Goal: Obtain resource: Download file/media

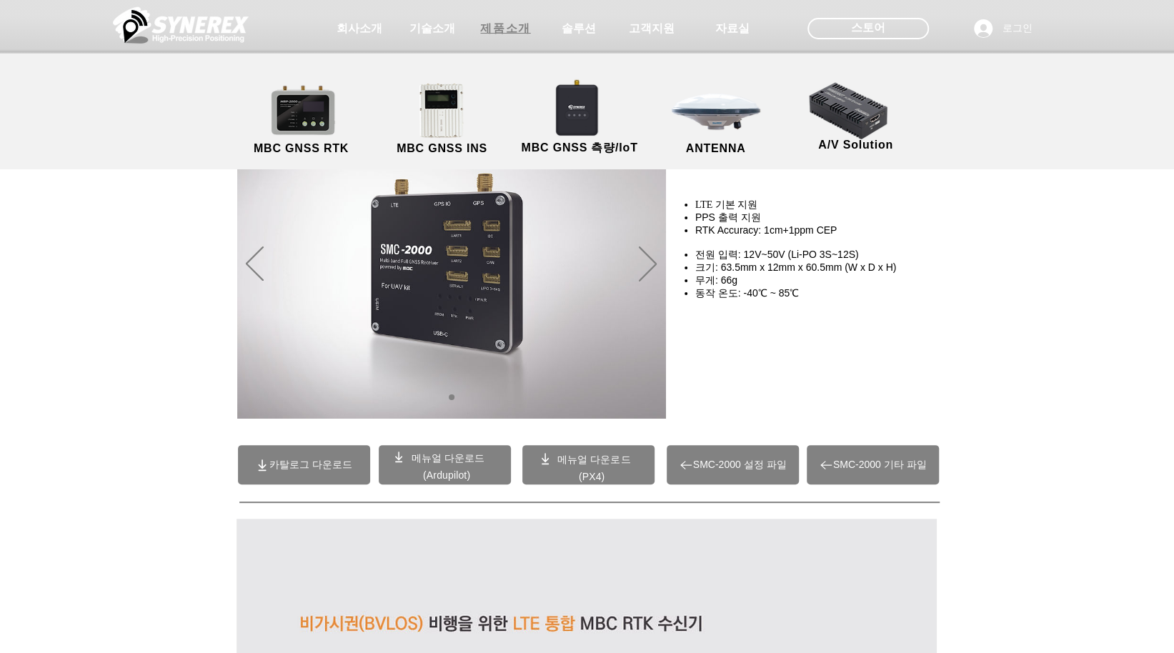
click at [505, 36] on span "제품소개" at bounding box center [505, 28] width 71 height 29
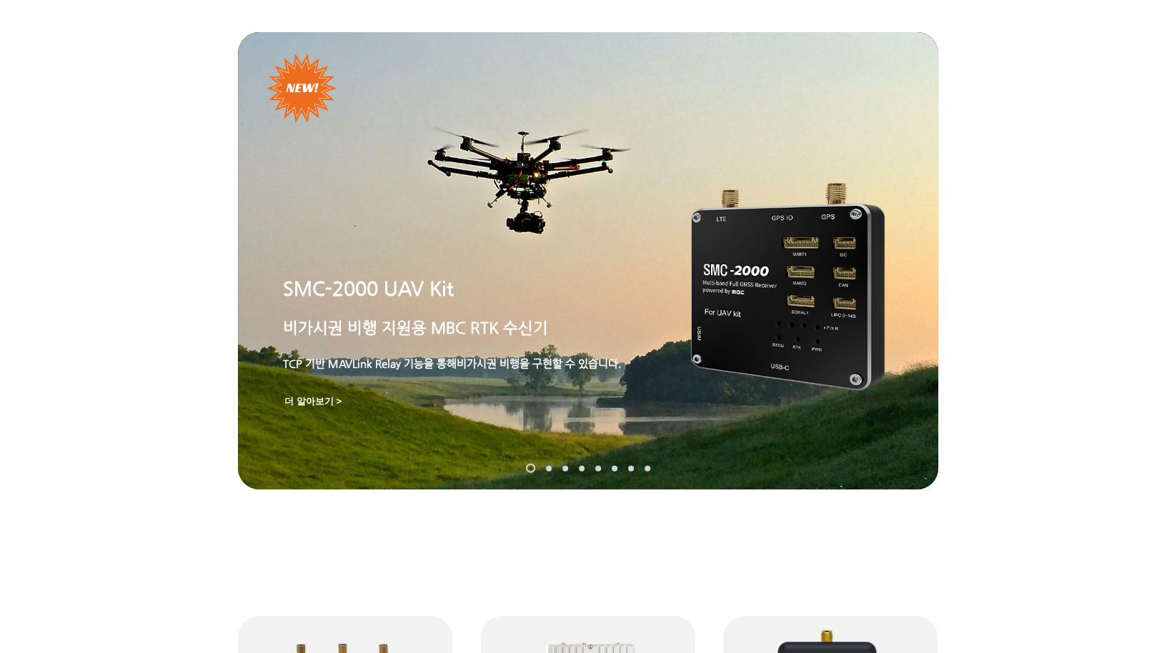
scroll to position [71, 0]
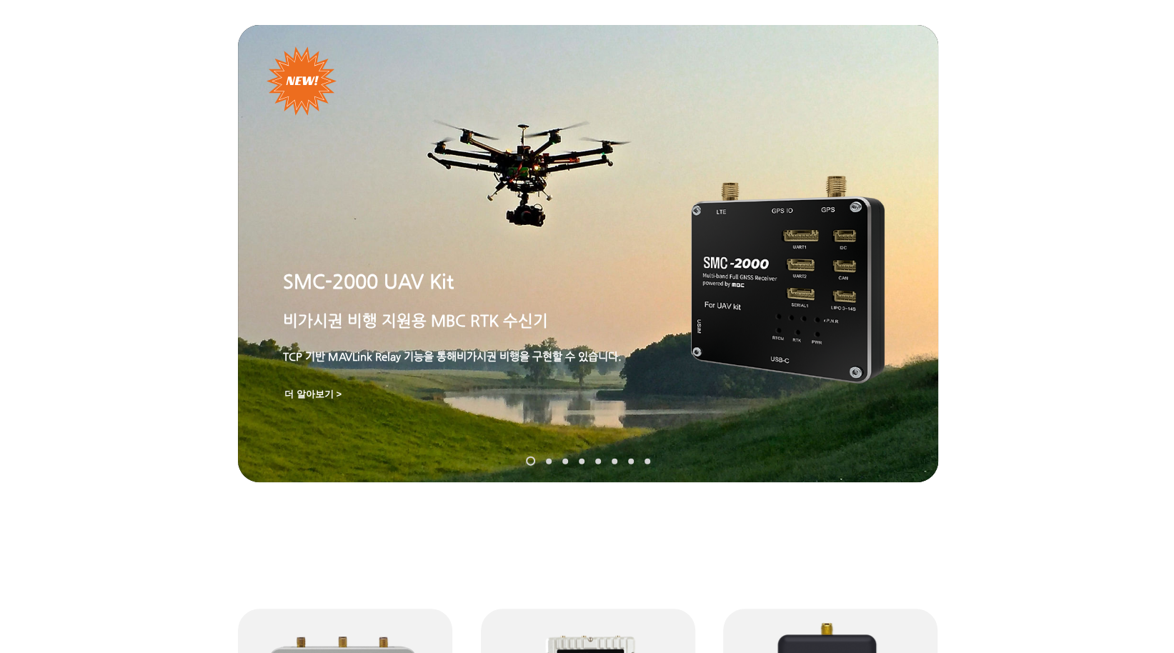
click at [547, 457] on nav "슬라이드" at bounding box center [587, 461] width 135 height 9
click at [546, 460] on link "SynRTK" at bounding box center [549, 461] width 6 height 6
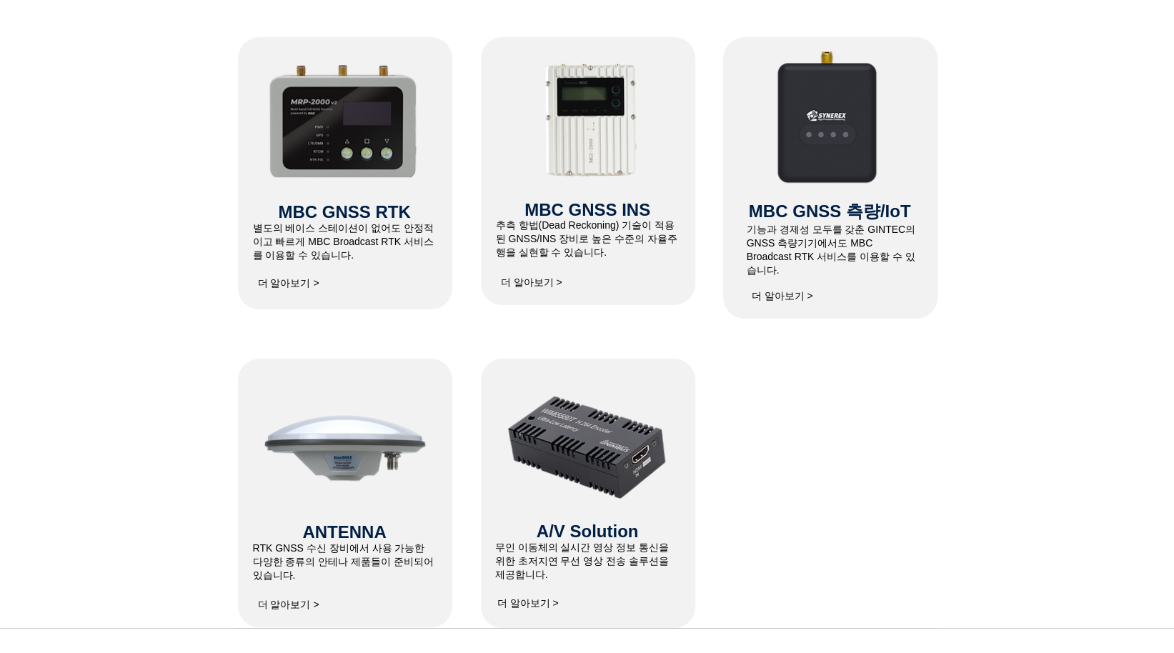
scroll to position [643, 0]
click at [304, 279] on span "더 알아보기 >" at bounding box center [288, 283] width 61 height 13
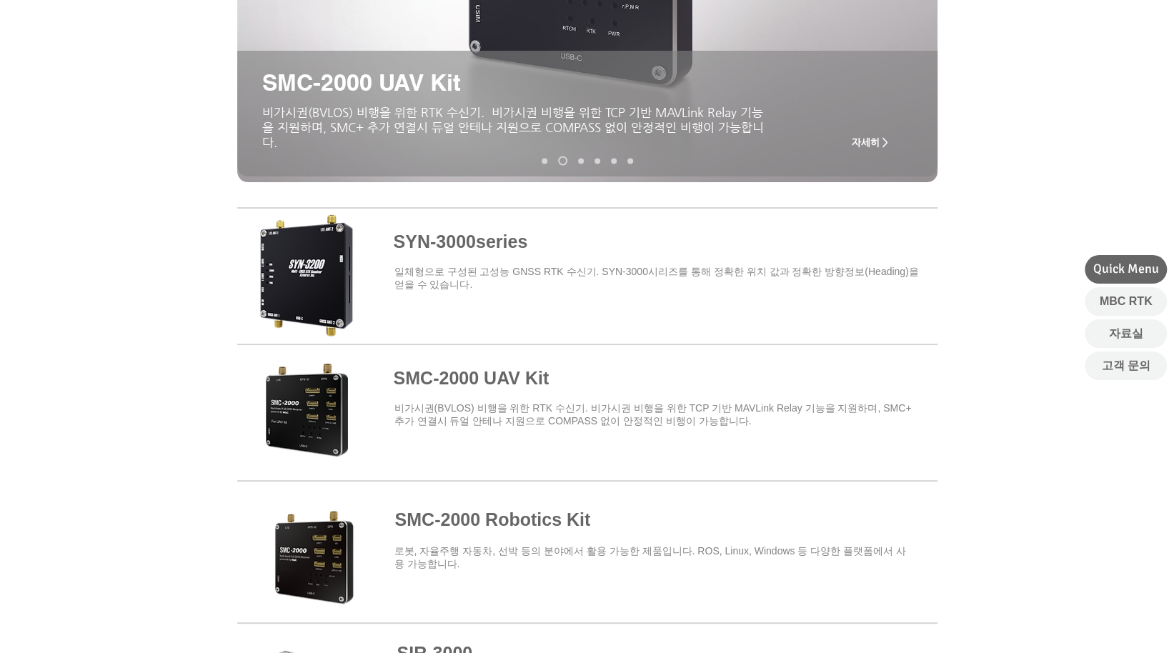
scroll to position [357, 0]
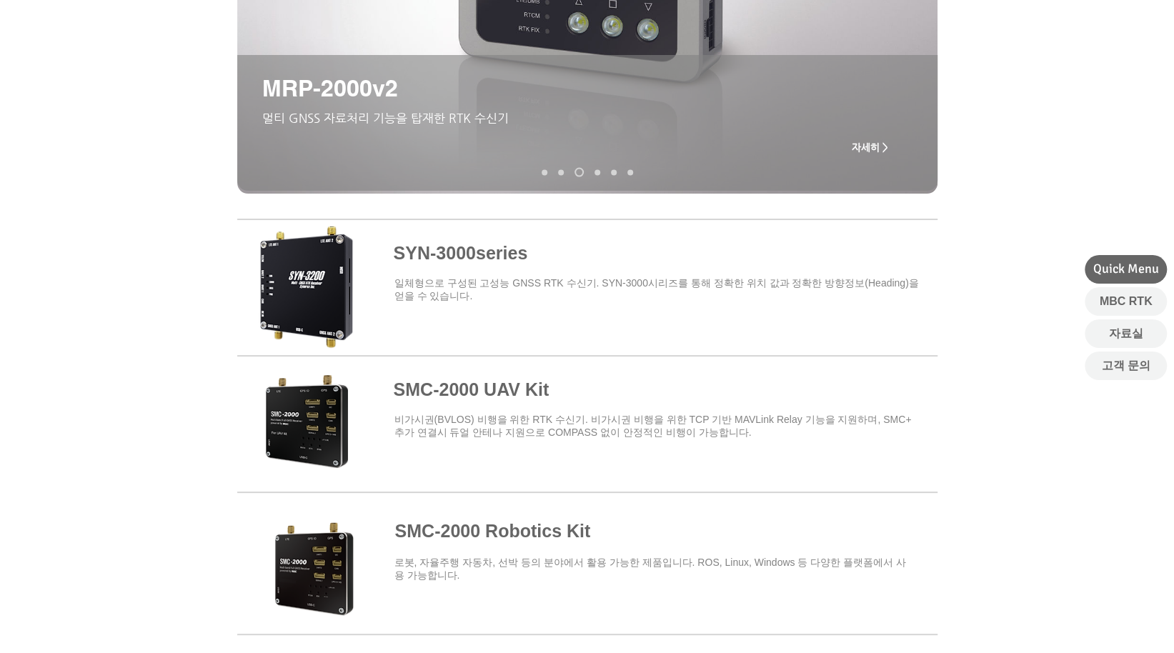
click at [613, 291] on span at bounding box center [587, 284] width 700 height 125
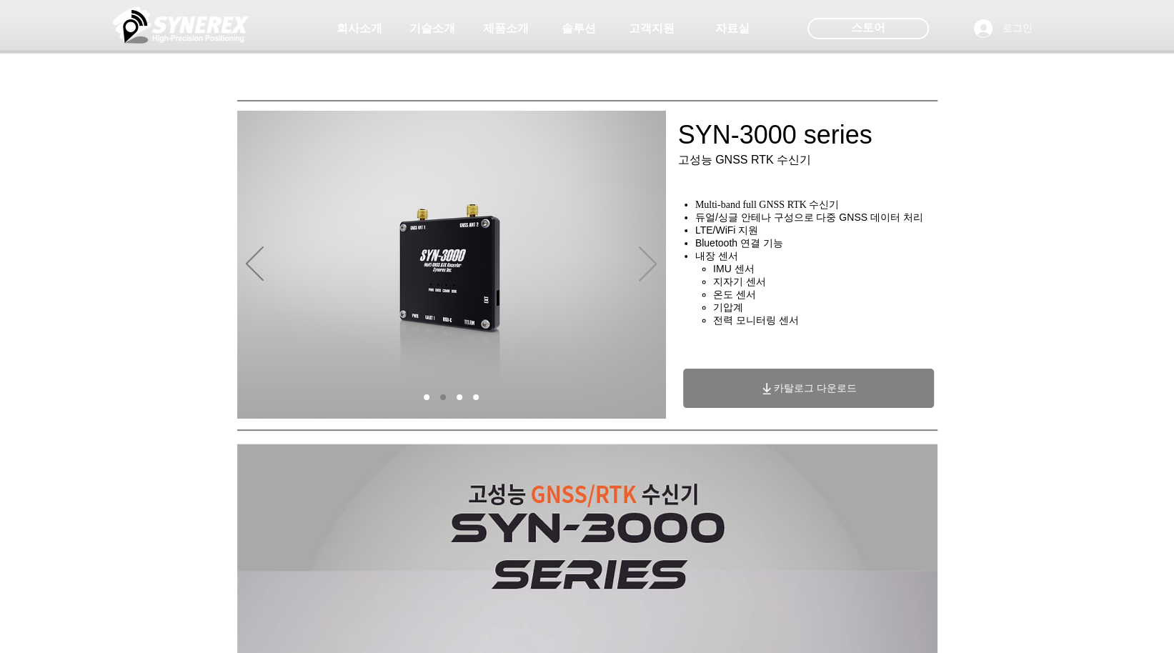
click at [649, 264] on icon "다음" at bounding box center [648, 264] width 18 height 35
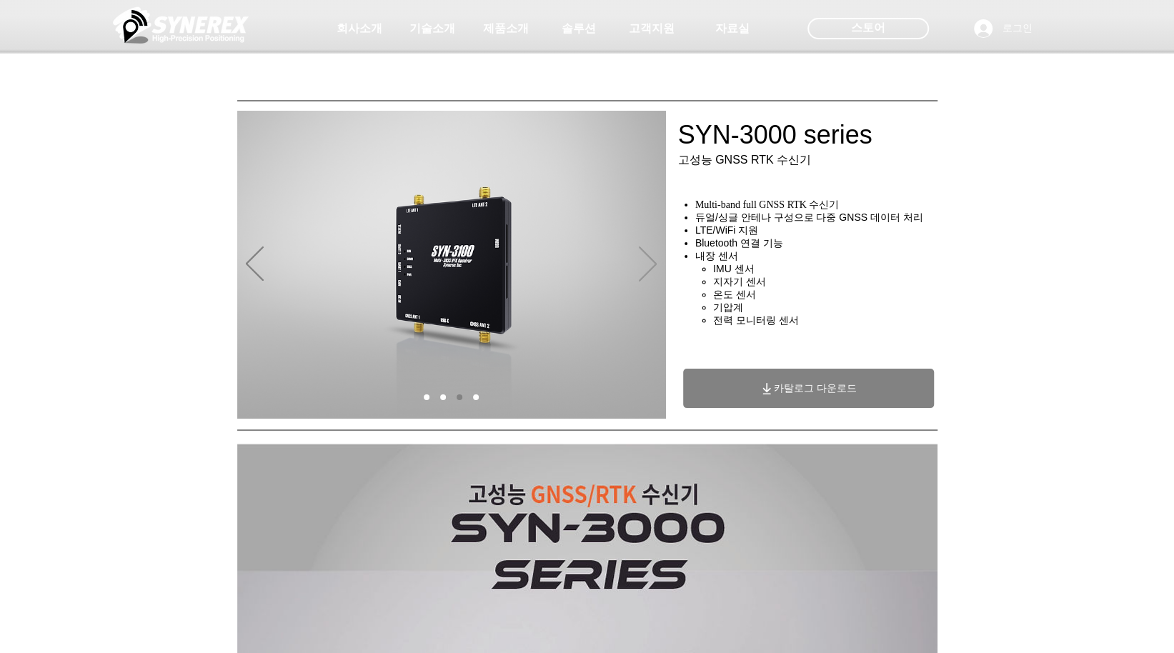
click at [649, 269] on icon "다음" at bounding box center [648, 264] width 18 height 35
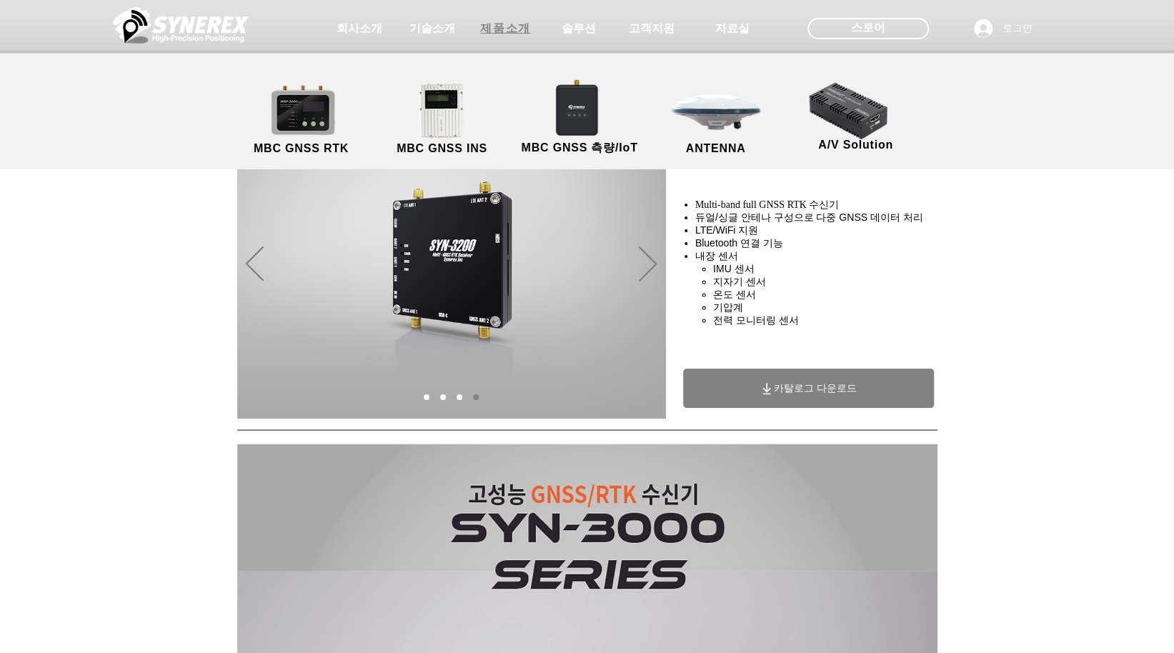
click at [512, 29] on span "제품소개" at bounding box center [505, 28] width 50 height 15
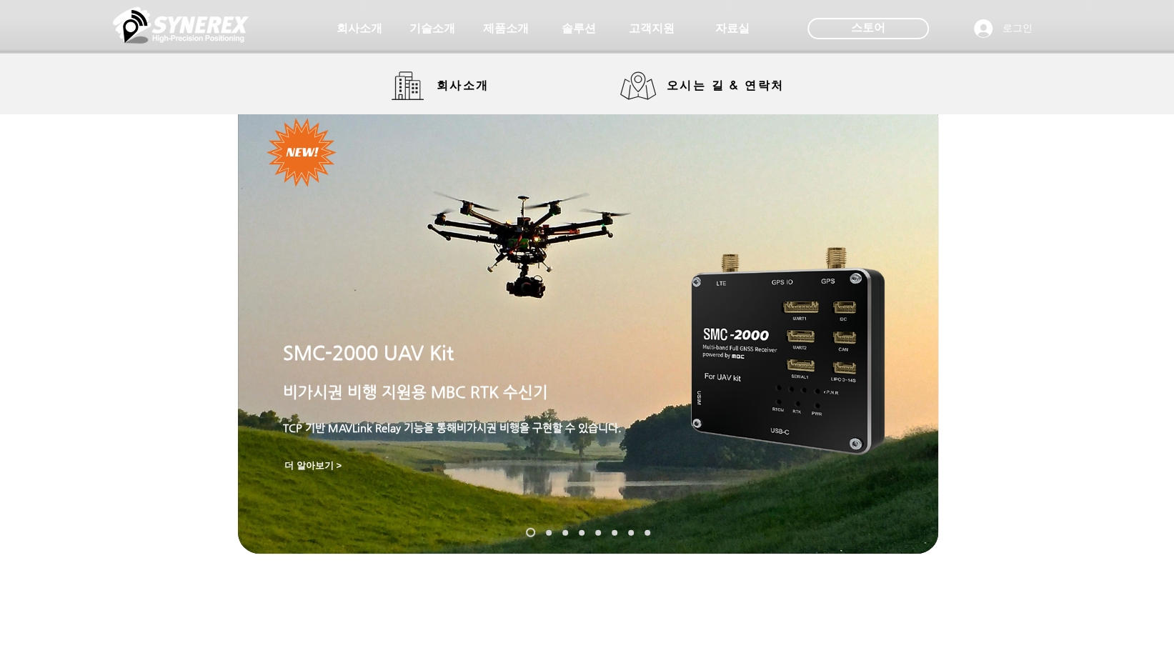
click at [229, 34] on img at bounding box center [181, 25] width 136 height 43
click at [903, 26] on div "스토어" at bounding box center [869, 28] width 122 height 21
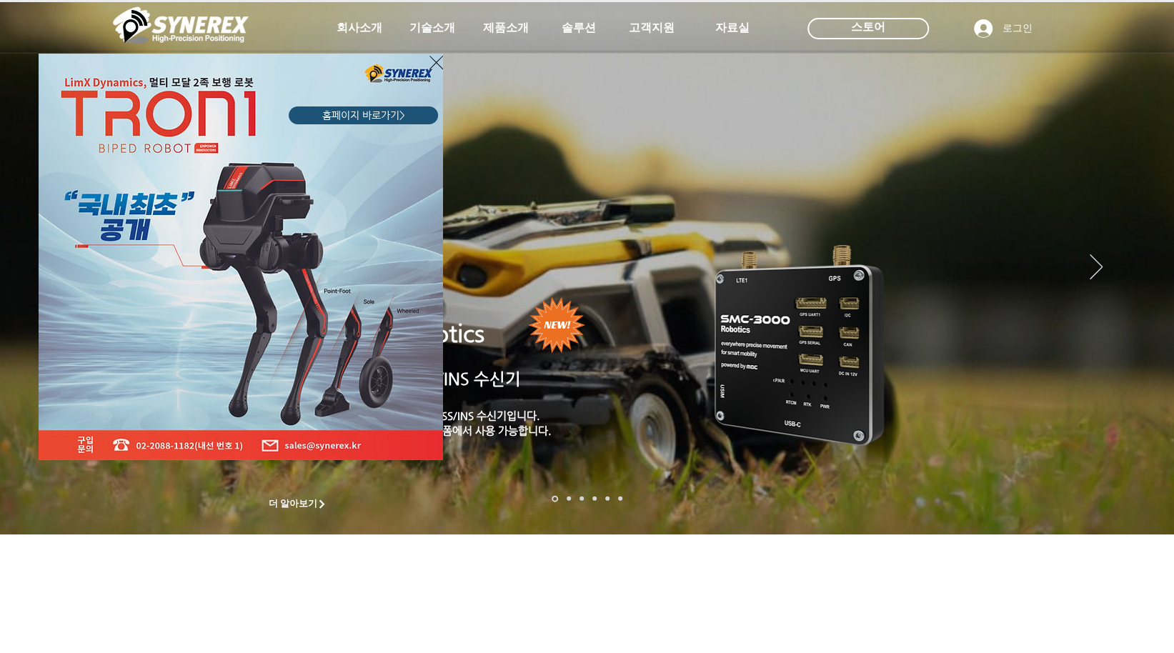
click at [806, 314] on div "LimX Dinamics" at bounding box center [587, 326] width 1174 height 653
click at [432, 61] on icon "사이트로 돌아가기" at bounding box center [437, 63] width 14 height 18
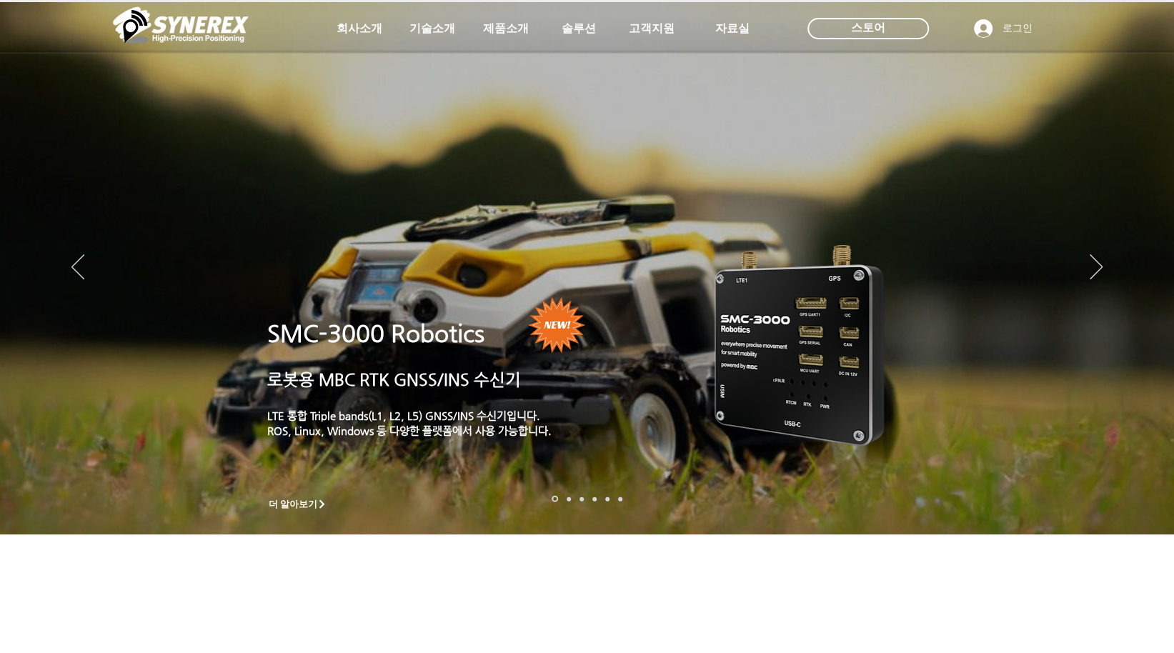
click at [677, 471] on img "슬라이드쇼" at bounding box center [587, 268] width 1174 height 532
click at [680, 390] on img "슬라이드쇼" at bounding box center [587, 268] width 1174 height 532
click at [327, 500] on icon "더 알아보기" at bounding box center [321, 504] width 9 height 9
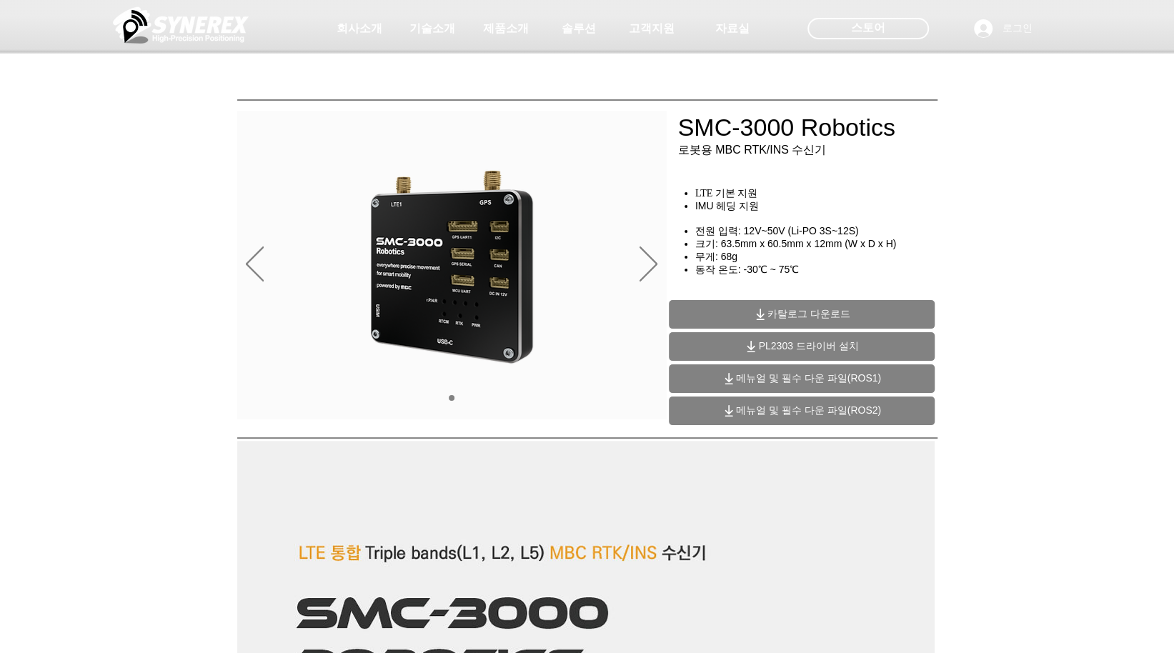
click at [836, 408] on span "메뉴얼 및 필수 다운 파일(ROS2)" at bounding box center [808, 411] width 145 height 13
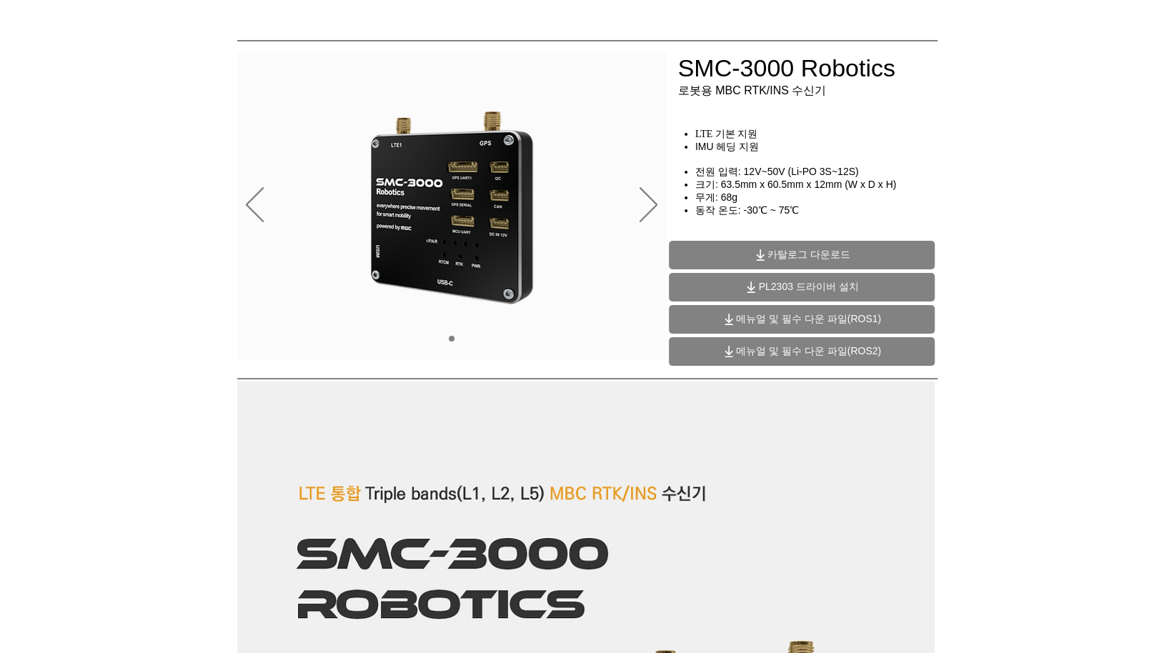
scroll to position [71, 0]
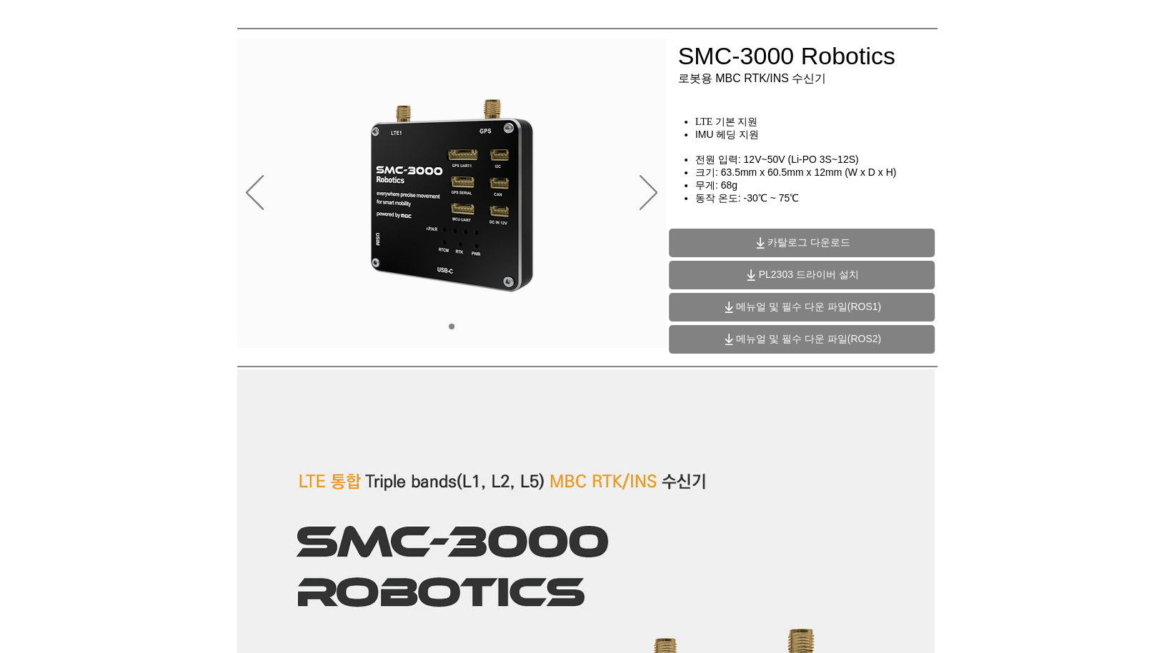
click at [832, 205] on h4 "동작 온도: -30℃ ~ 75℃" at bounding box center [821, 198] width 252 height 13
click at [826, 228] on div "main content" at bounding box center [821, 251] width 286 height 68
click at [825, 232] on span "카탈로그 다운로드" at bounding box center [802, 243] width 266 height 29
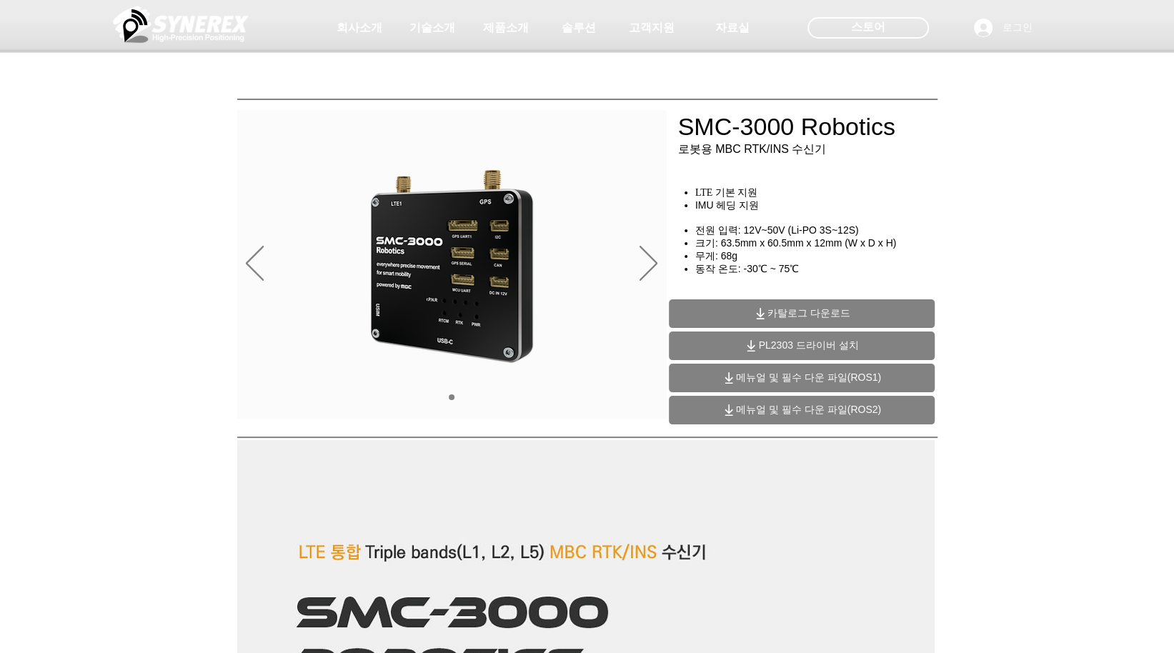
scroll to position [0, 0]
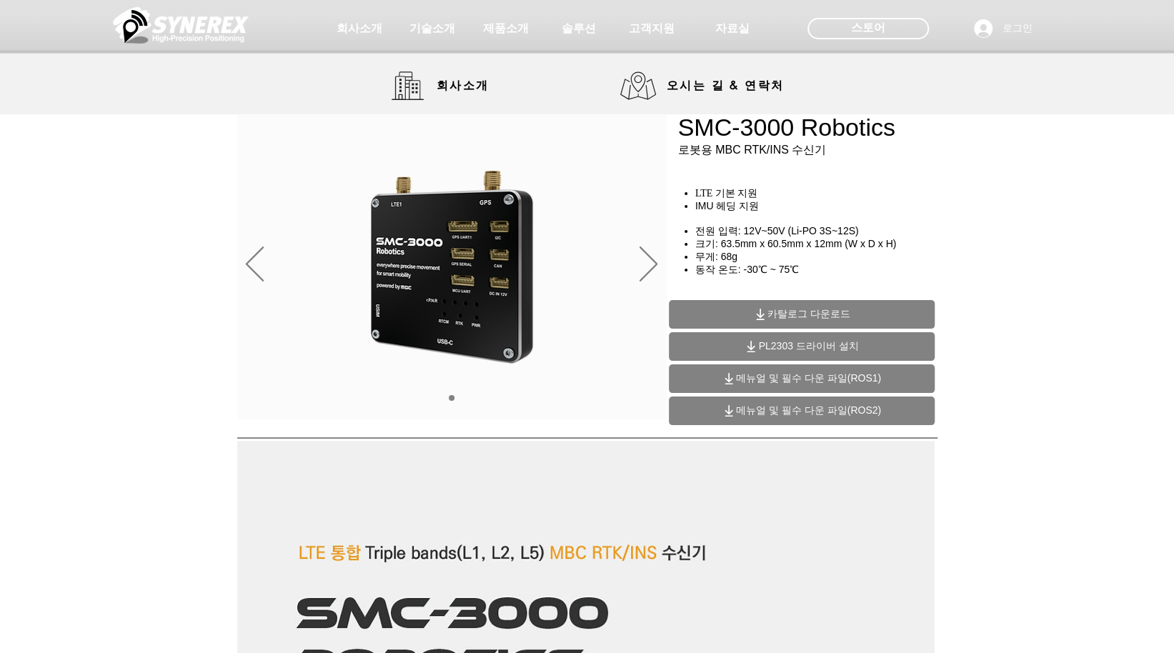
click at [229, 18] on img at bounding box center [181, 25] width 136 height 43
click at [718, 27] on span "자료실" at bounding box center [732, 28] width 38 height 15
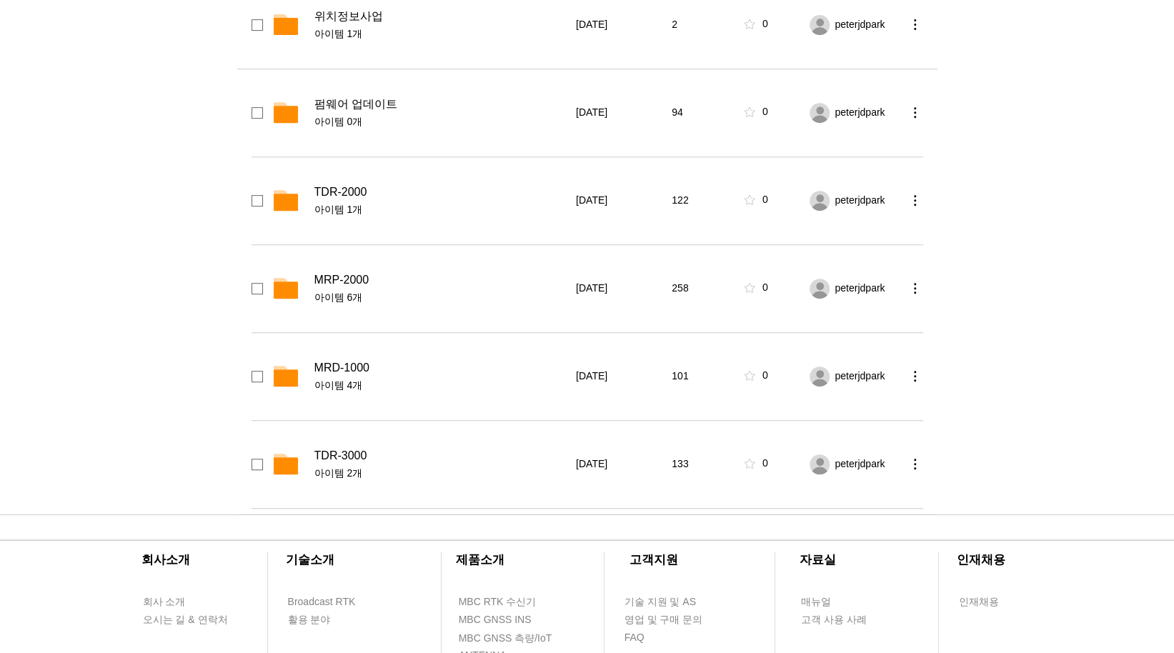
scroll to position [429, 0]
